Goal: Check status: Check status

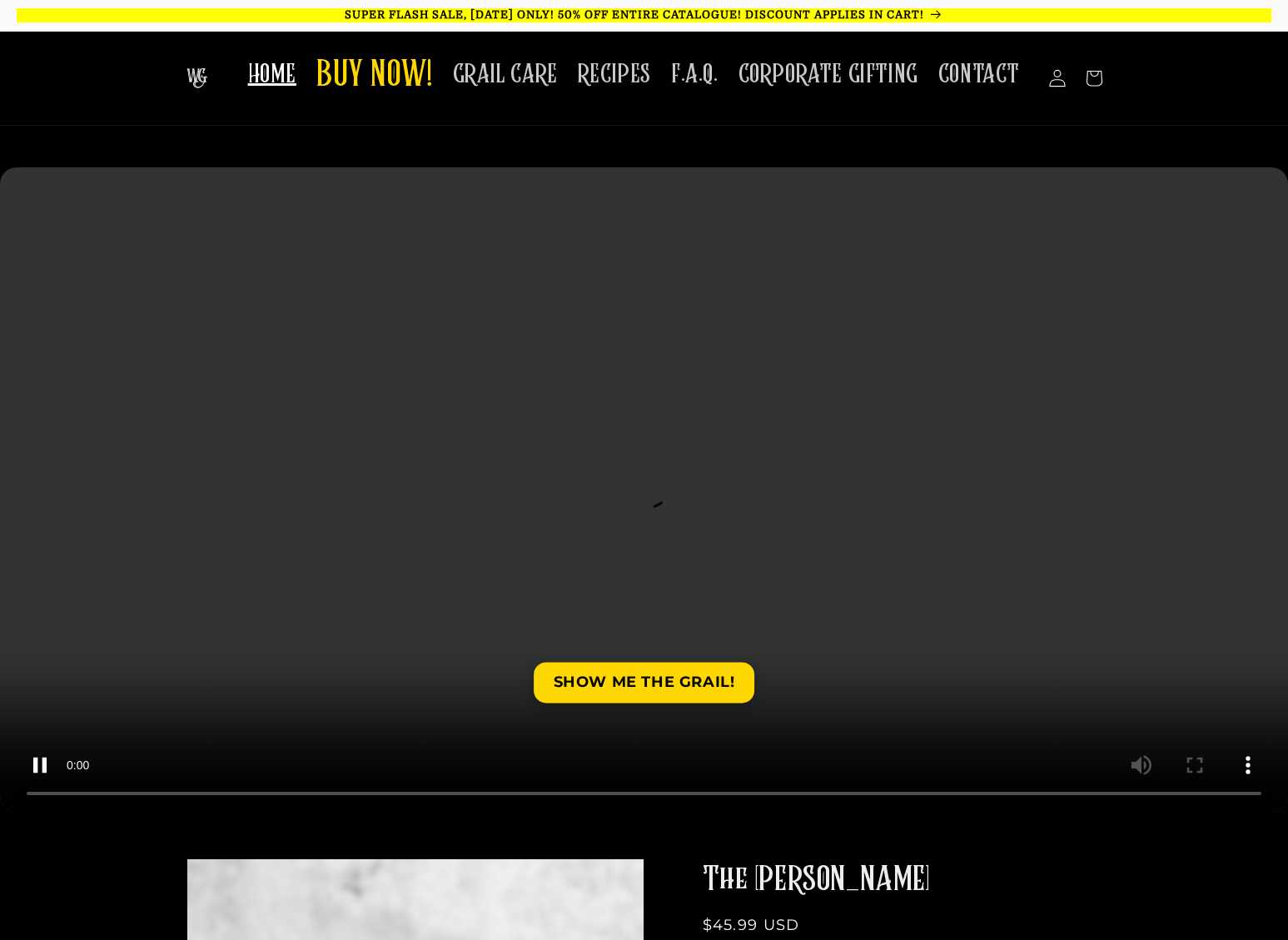
scroll to position [2, 0]
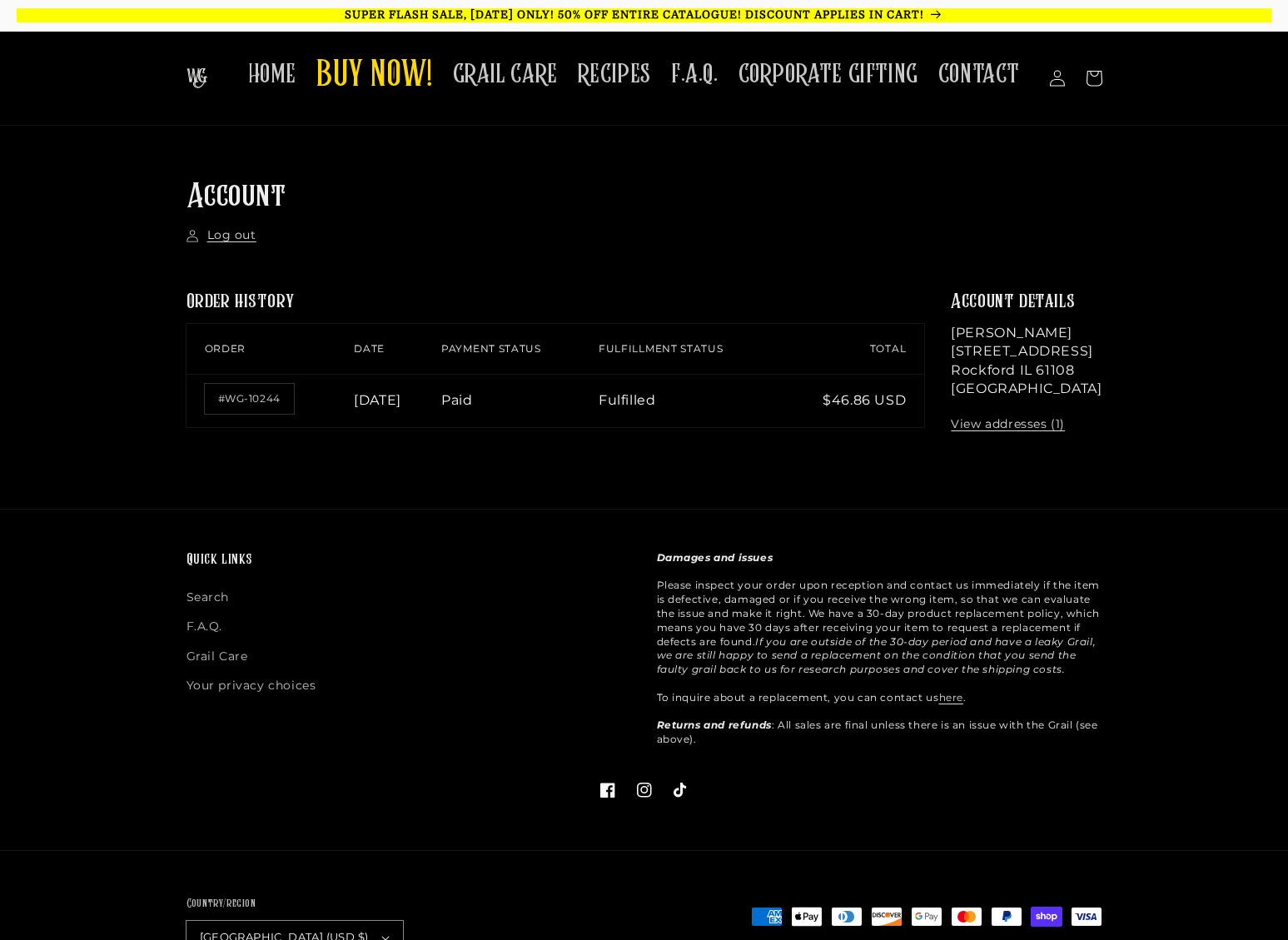
scroll to position [2, 0]
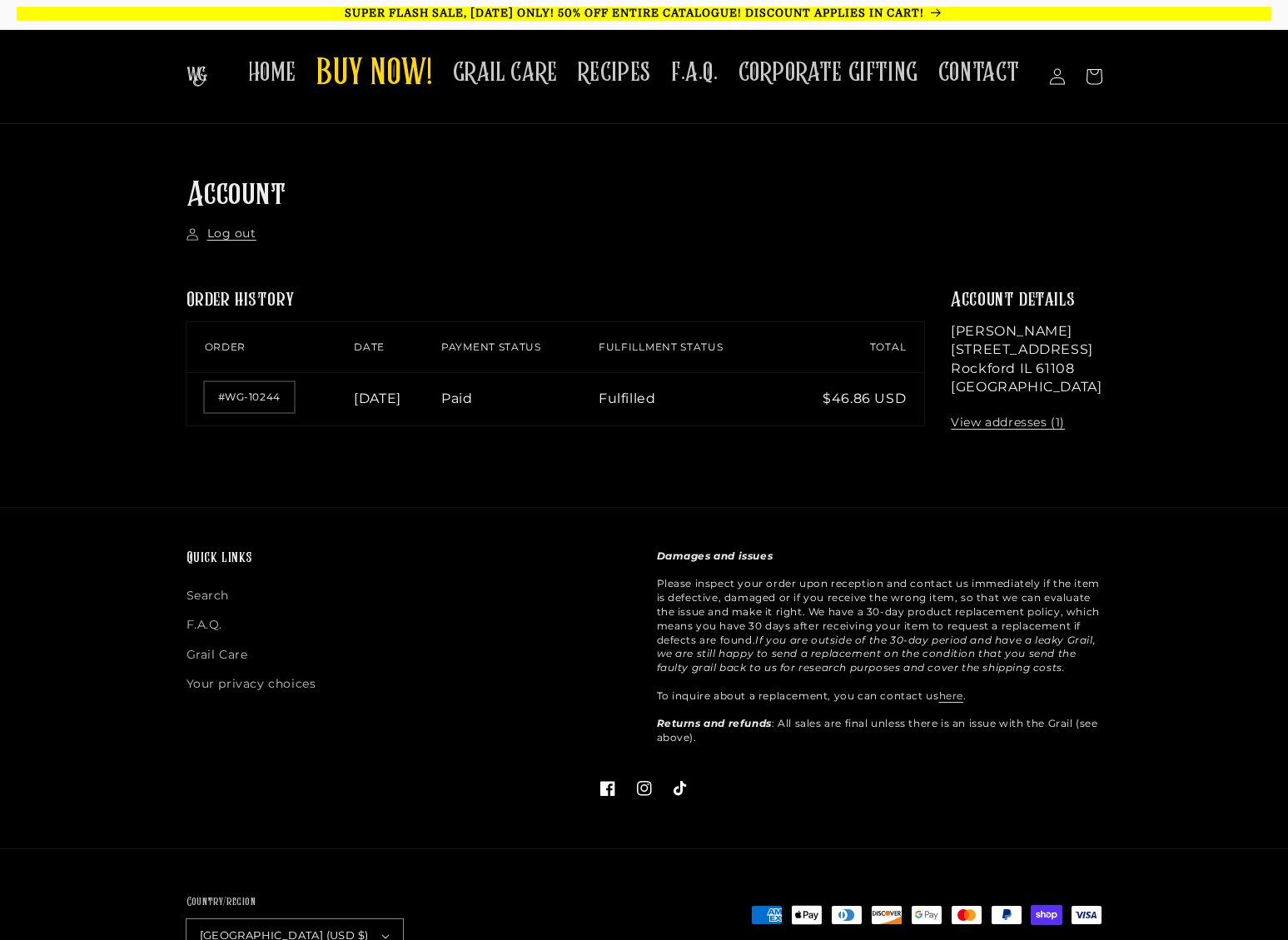
click at [239, 399] on link "#WG-10244" at bounding box center [250, 398] width 89 height 30
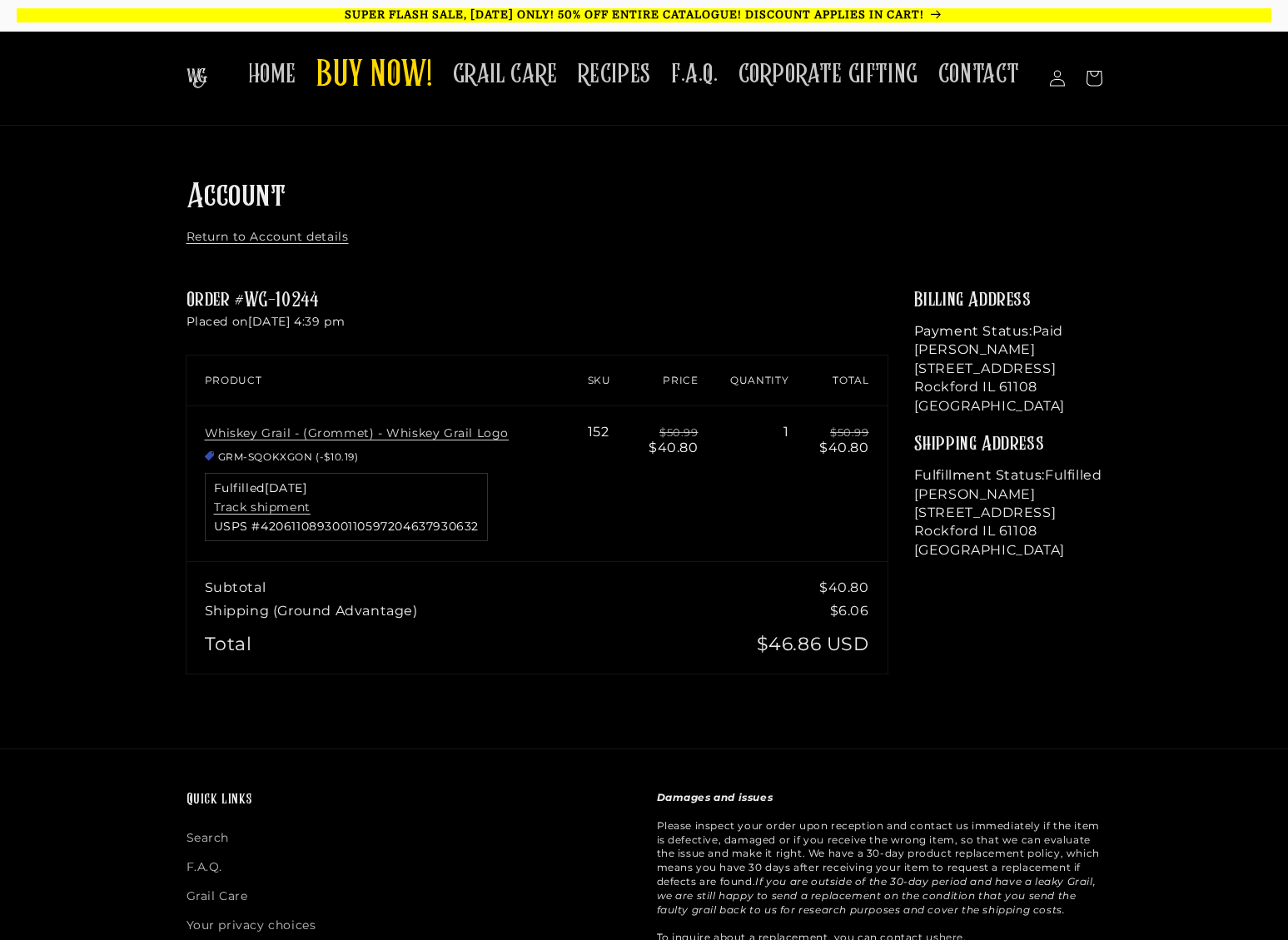
drag, startPoint x: 214, startPoint y: 522, endPoint x: 292, endPoint y: 525, distance: 78.1
click at [292, 525] on span "USPS #420611089300110597204637930632" at bounding box center [346, 527] width 265 height 12
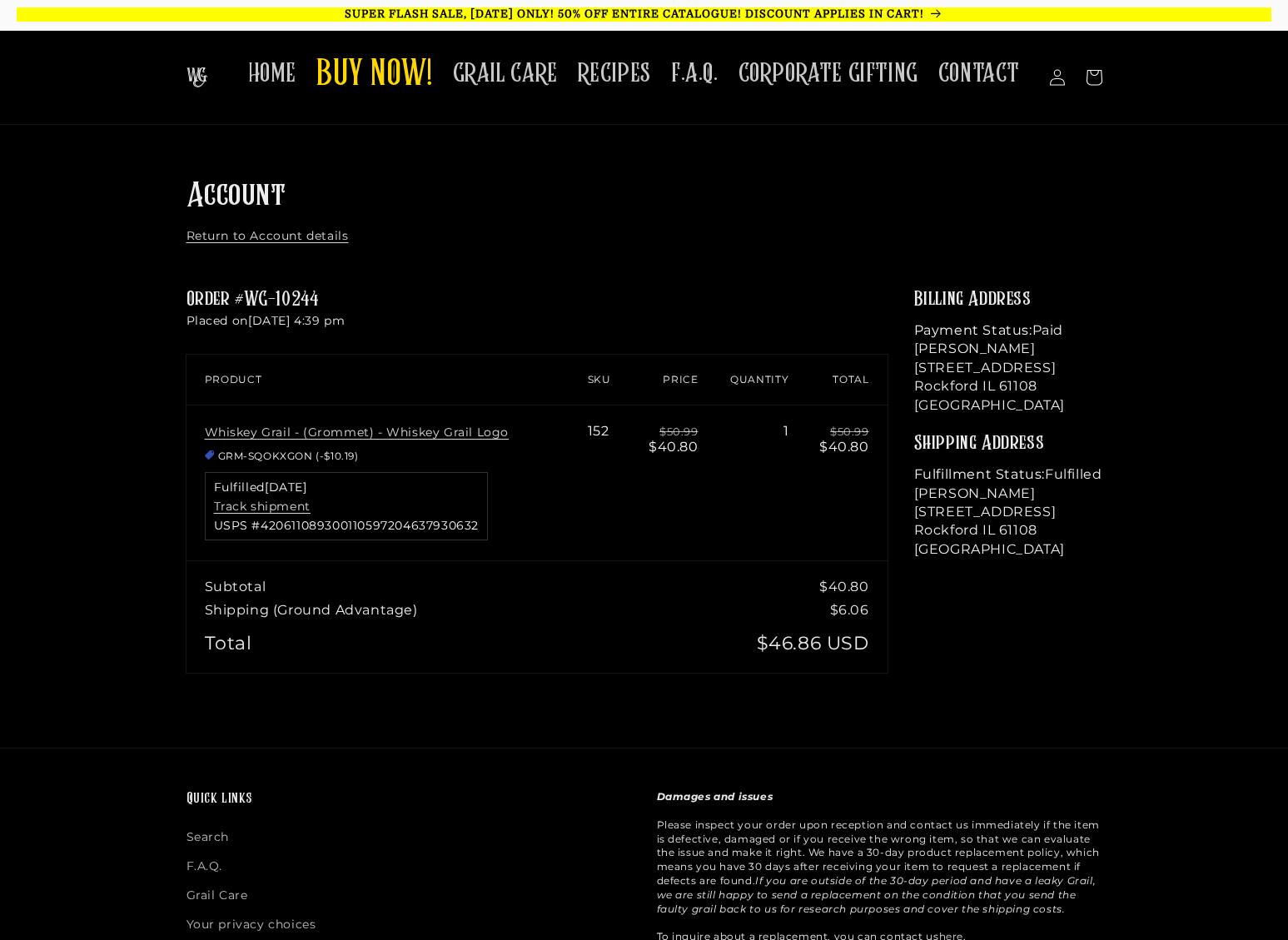
scroll to position [1, 0]
drag, startPoint x: 212, startPoint y: 520, endPoint x: 487, endPoint y: 525, distance: 275.0
click at [487, 525] on div "Whiskey Grail - (Grommet) - Whiskey Grail Logo GRM-SQOKXGON (-$10.19) Fulfilled…" at bounding box center [388, 483] width 365 height 116
click at [229, 506] on link "Track shipment" at bounding box center [262, 506] width 97 height 15
